Goal: Task Accomplishment & Management: Complete application form

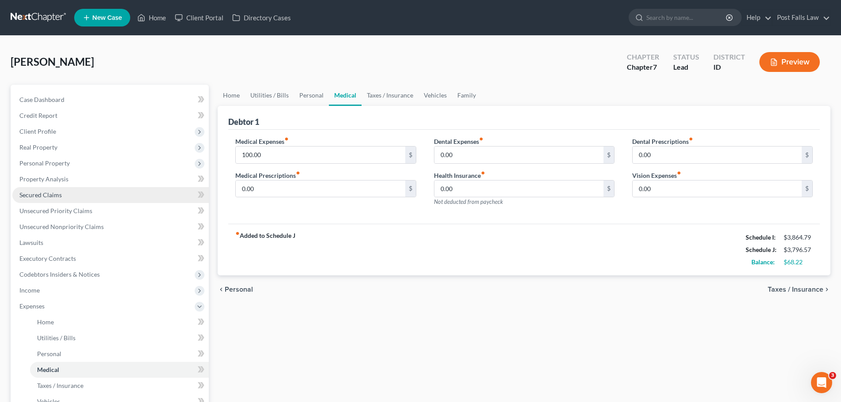
click at [48, 195] on span "Secured Claims" at bounding box center [40, 195] width 42 height 8
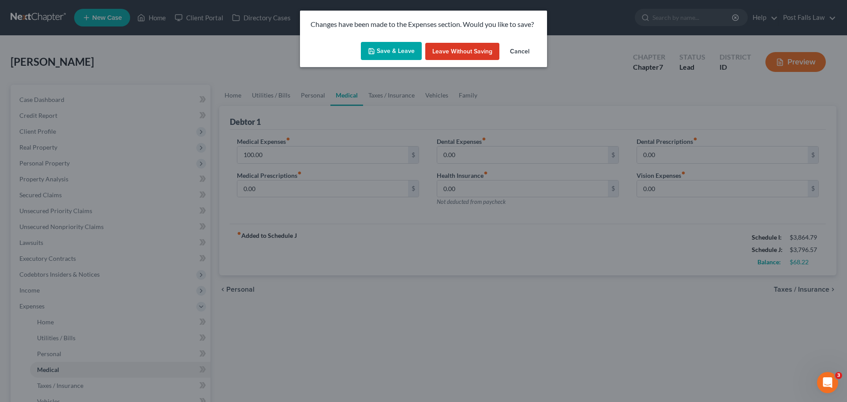
click at [383, 45] on button "Save & Leave" at bounding box center [391, 51] width 61 height 19
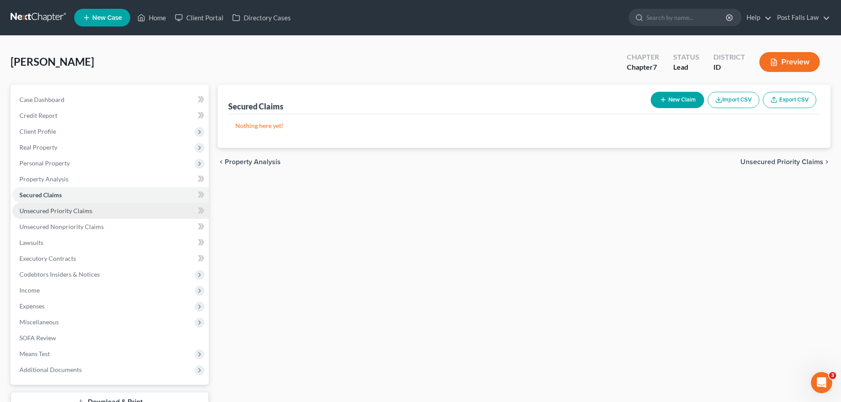
click at [54, 212] on span "Unsecured Priority Claims" at bounding box center [55, 211] width 73 height 8
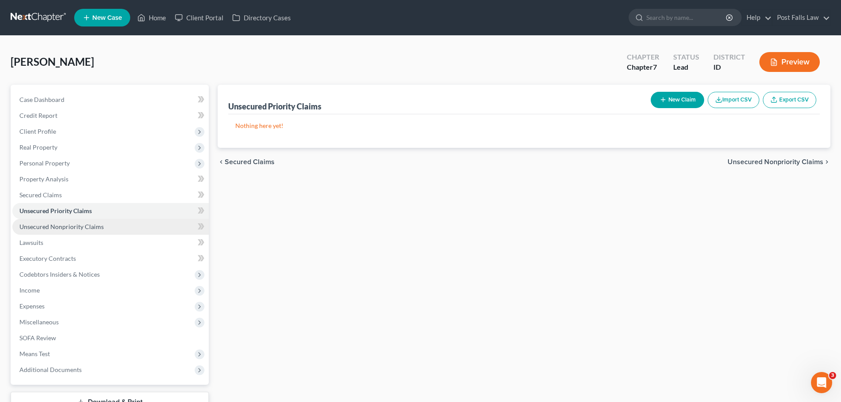
click at [56, 231] on link "Unsecured Nonpriority Claims" at bounding box center [110, 227] width 196 height 16
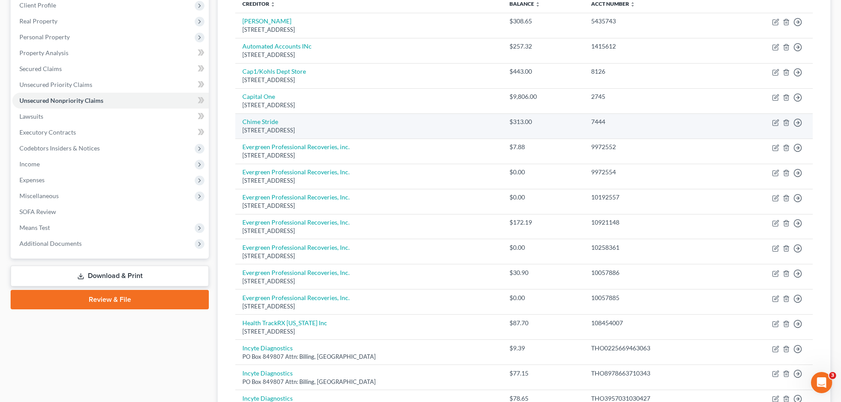
scroll to position [132, 0]
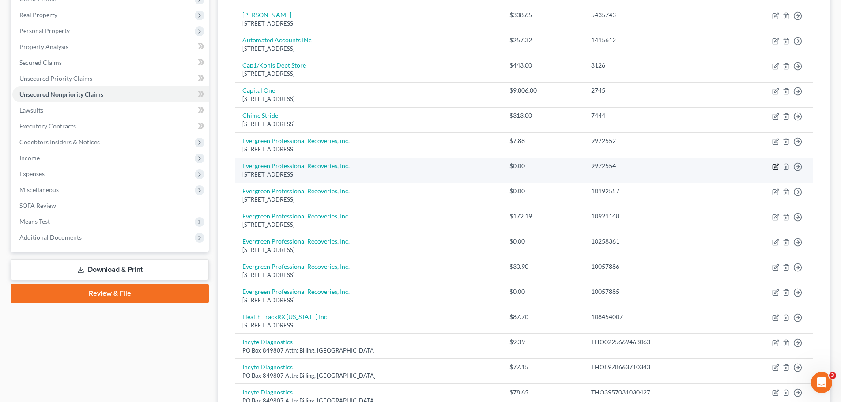
click at [774, 169] on icon "button" at bounding box center [775, 166] width 7 height 7
select select "50"
select select "1"
select select "0"
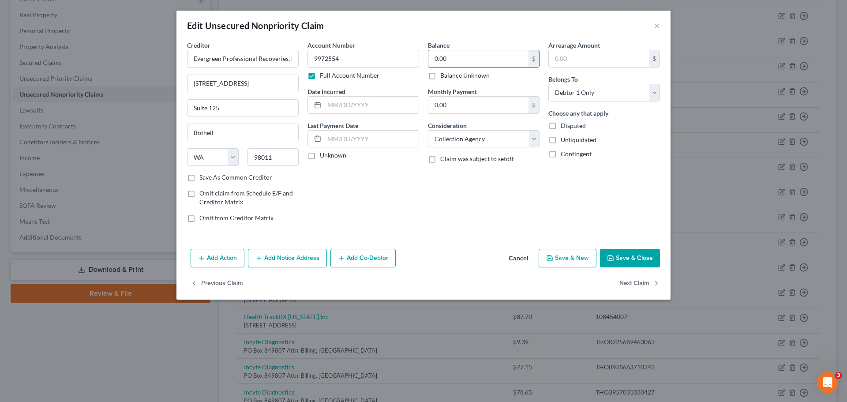
click at [487, 57] on input "0.00" at bounding box center [478, 58] width 100 height 17
type input "7.88"
click at [637, 262] on button "Save & Close" at bounding box center [630, 258] width 60 height 19
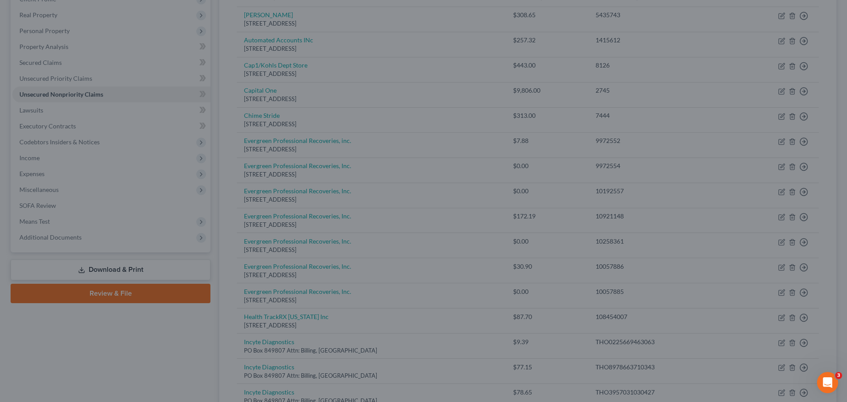
type input "0"
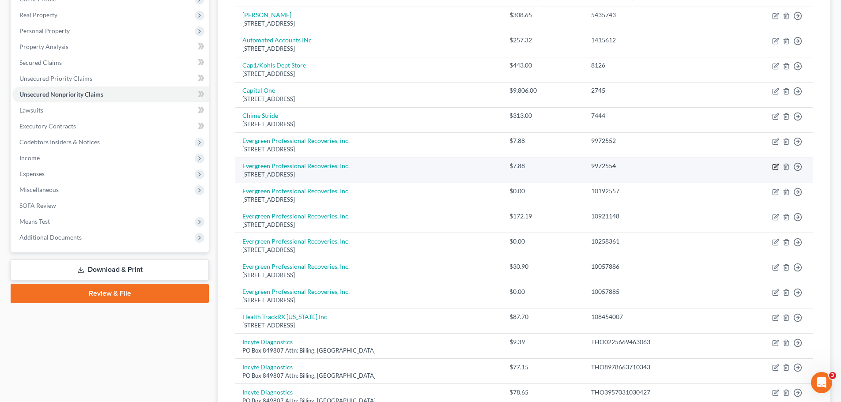
click at [775, 168] on icon "button" at bounding box center [775, 166] width 7 height 7
select select "50"
select select "1"
select select "0"
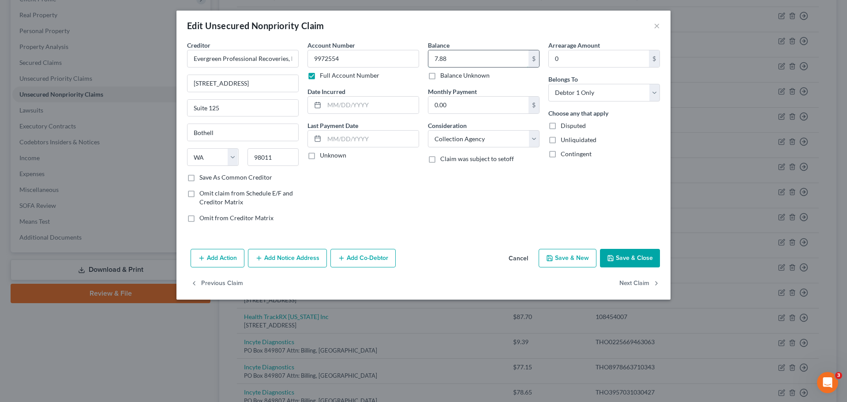
click at [472, 56] on input "7.88" at bounding box center [478, 58] width 100 height 17
type input "16.33"
click at [586, 261] on button "Save & New" at bounding box center [568, 258] width 58 height 19
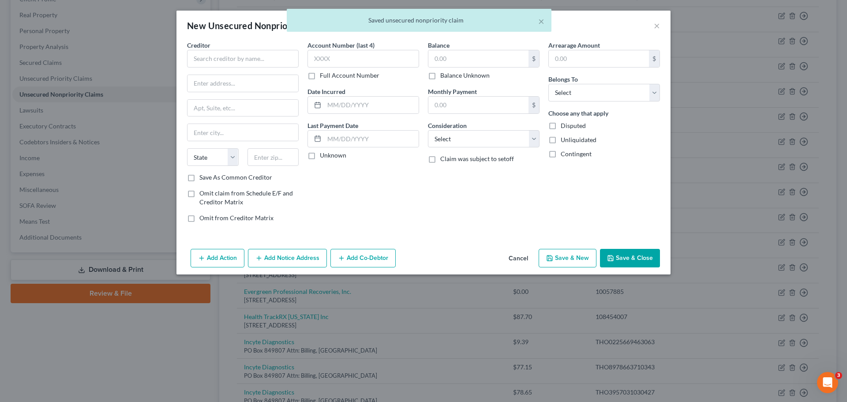
click at [515, 258] on button "Cancel" at bounding box center [519, 259] width 34 height 18
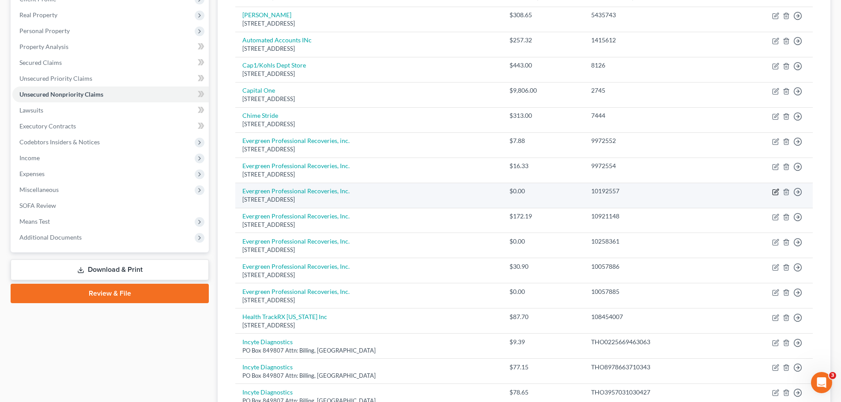
click at [772, 192] on icon "button" at bounding box center [775, 191] width 7 height 7
select select "50"
select select "1"
select select "0"
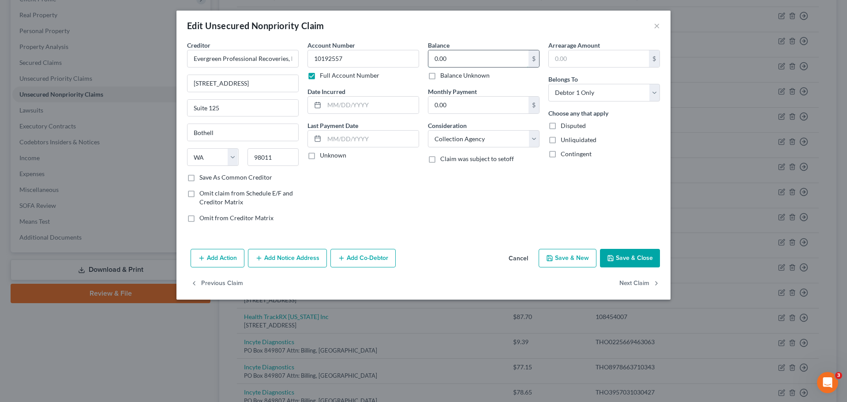
click at [454, 58] on input "0.00" at bounding box center [478, 58] width 100 height 17
type input "14.32"
click at [617, 247] on div "Add Action Add Notice Address Add Co-Debtor Cancel Save & New Save & Close" at bounding box center [424, 259] width 494 height 29
click at [617, 250] on button "Save & Close" at bounding box center [630, 258] width 60 height 19
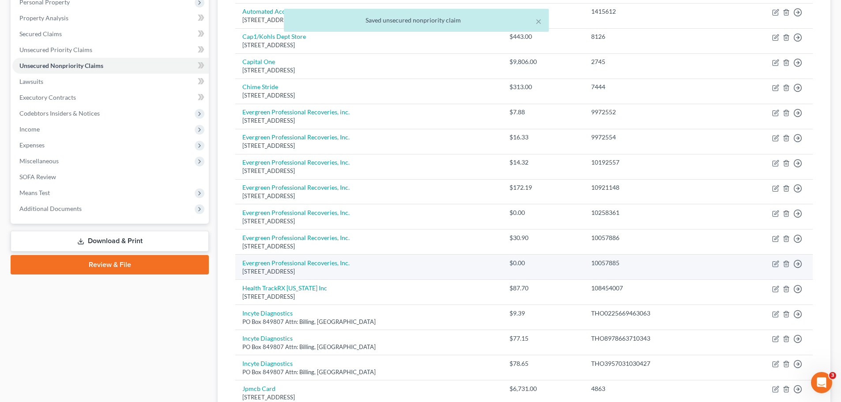
scroll to position [177, 0]
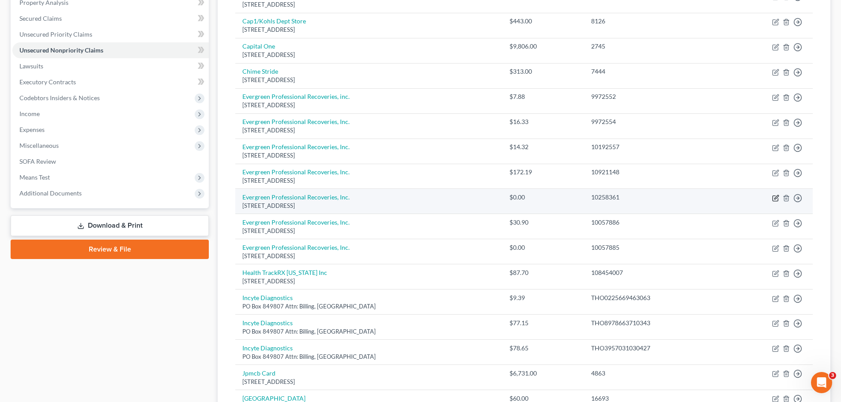
click at [774, 199] on icon "button" at bounding box center [776, 197] width 4 height 4
select select "50"
select select "1"
select select "0"
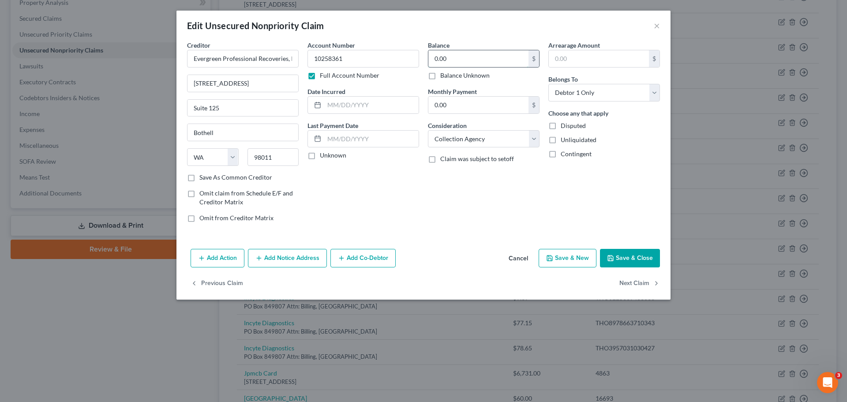
click at [496, 61] on input "0.00" at bounding box center [478, 58] width 100 height 17
type input "13.16"
click at [619, 257] on button "Save & Close" at bounding box center [630, 258] width 60 height 19
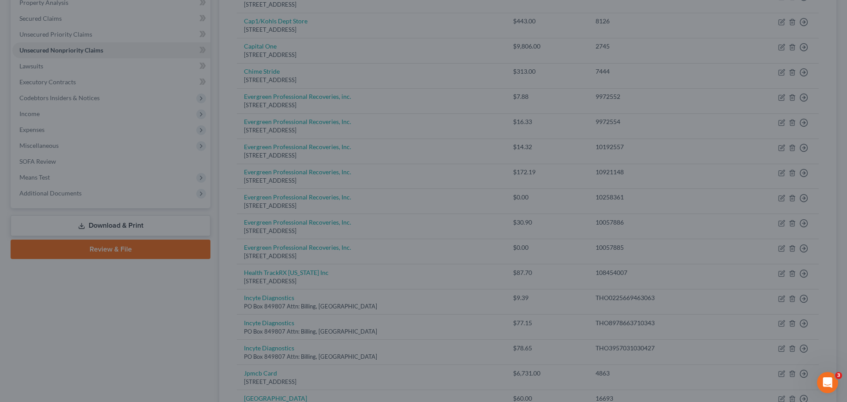
type input "0"
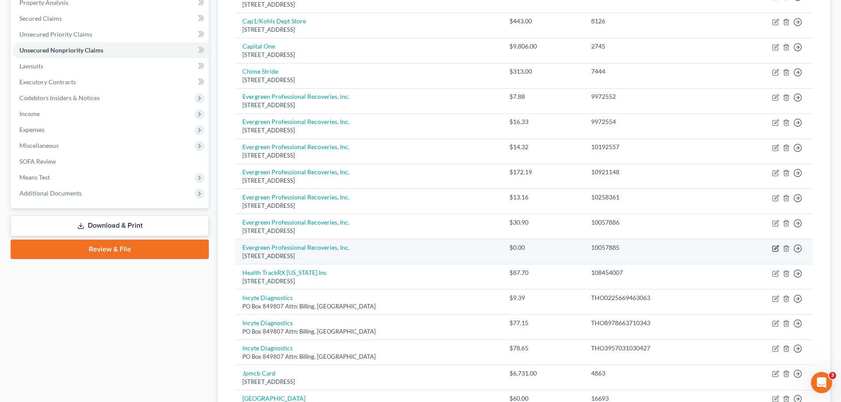
click at [773, 246] on icon "button" at bounding box center [775, 248] width 7 height 7
select select "50"
select select "1"
select select "0"
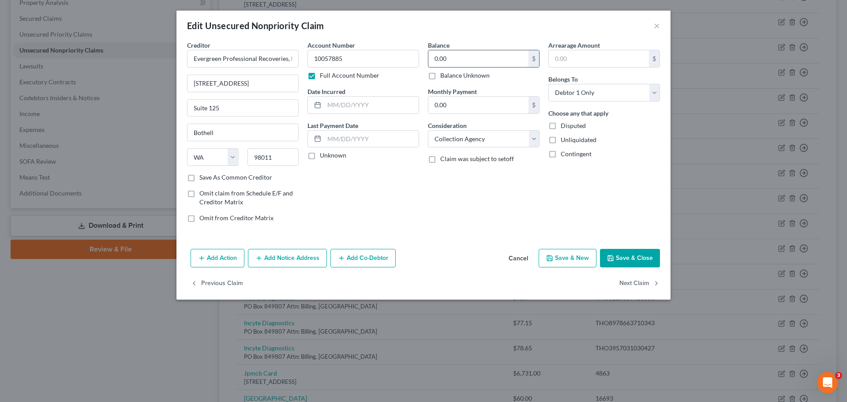
click at [453, 62] on input "0.00" at bounding box center [478, 58] width 100 height 17
type input "3.28"
click at [624, 263] on button "Save & Close" at bounding box center [630, 258] width 60 height 19
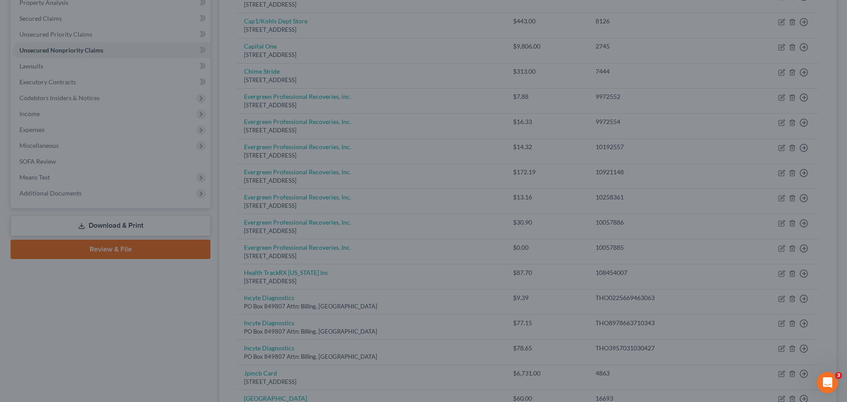
type input "0"
